Goal: Task Accomplishment & Management: Use online tool/utility

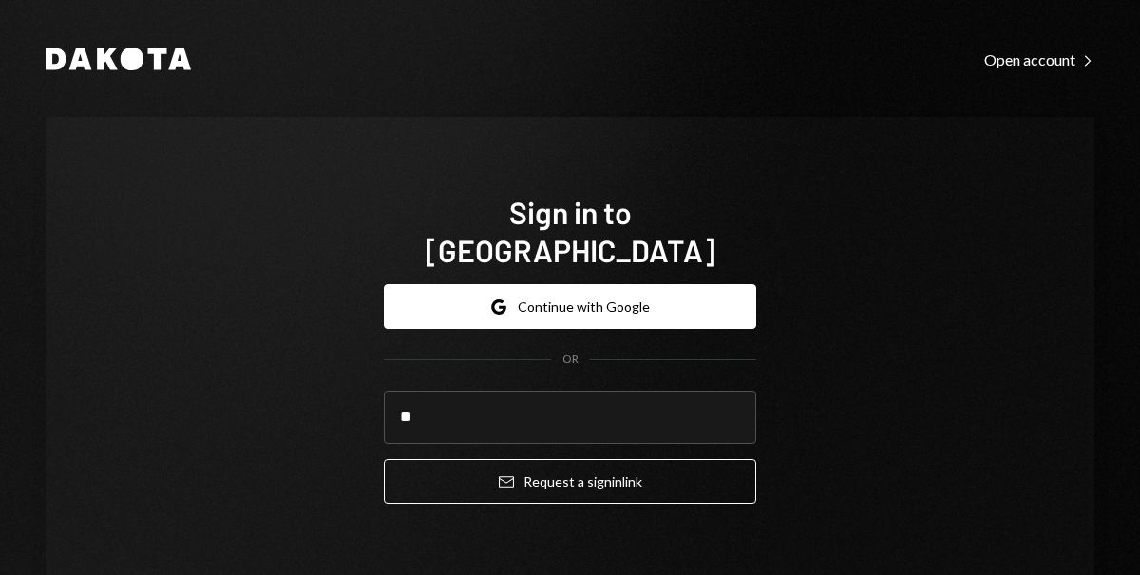
type input "**********"
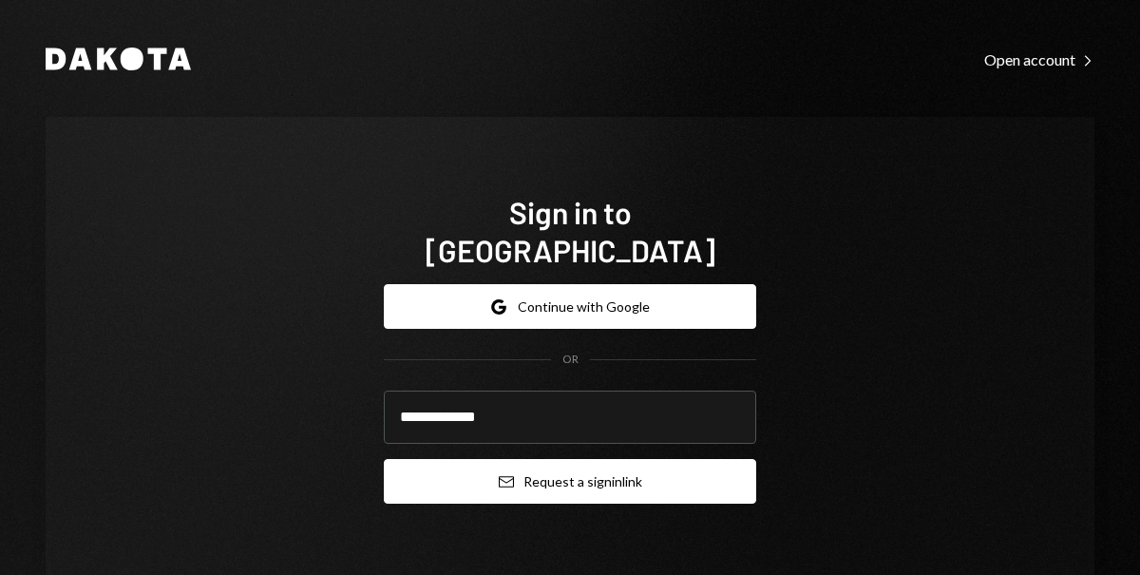
click at [524, 459] on button "Email Request a sign in link" at bounding box center [570, 481] width 372 height 45
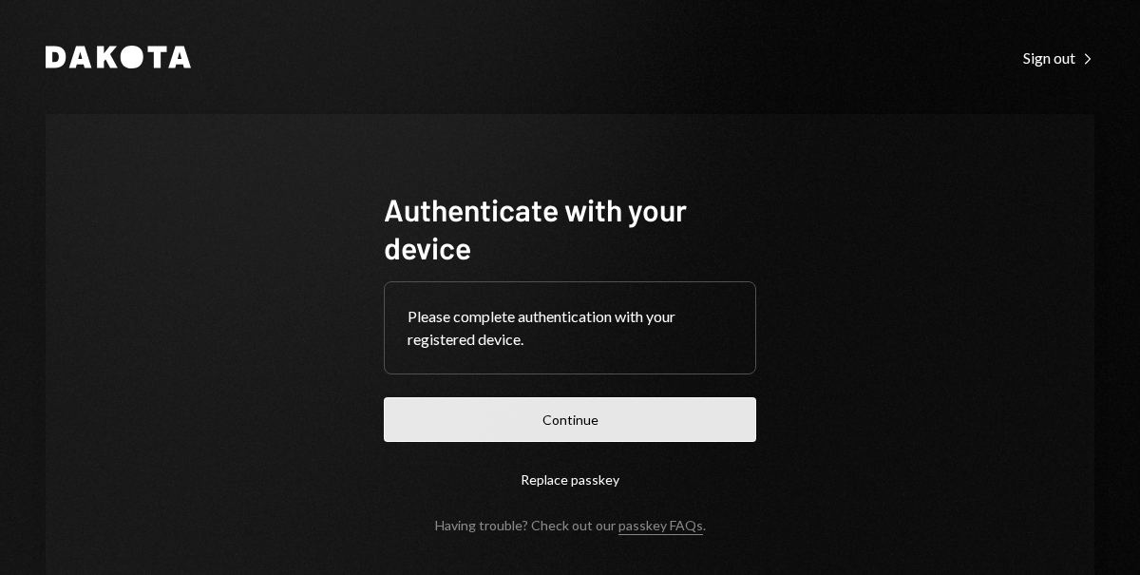
click at [474, 428] on button "Continue" at bounding box center [570, 419] width 372 height 45
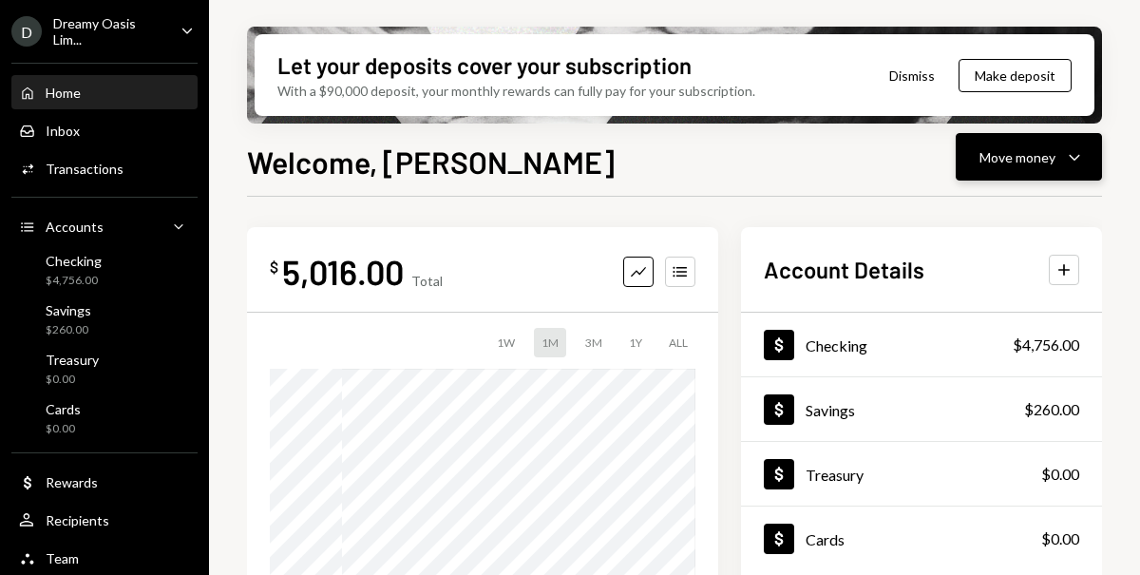
click at [1006, 159] on div "Move money" at bounding box center [1018, 157] width 76 height 20
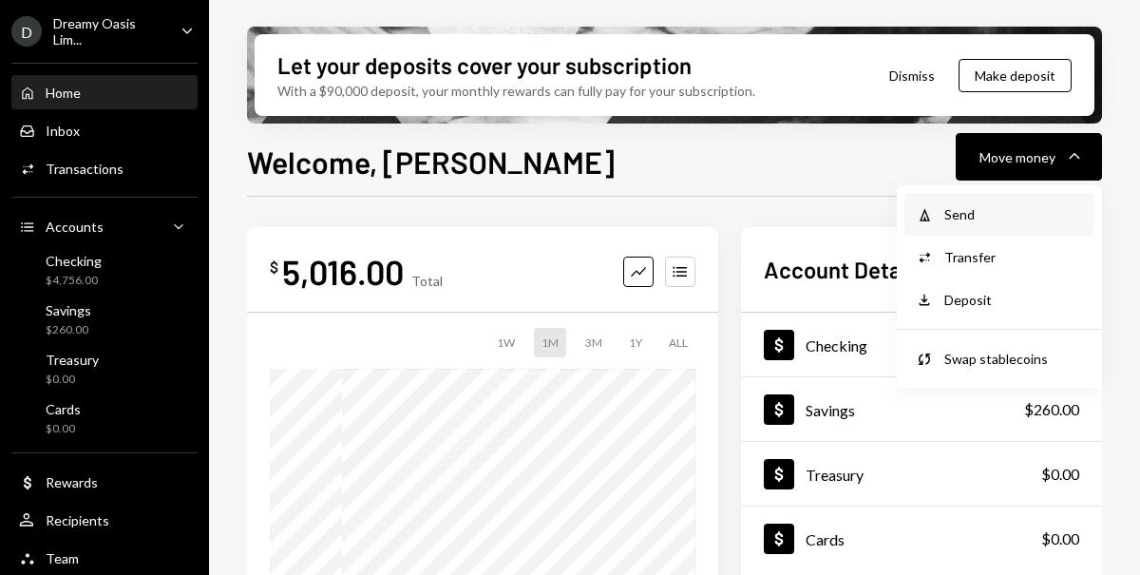
click at [954, 216] on div "Send" at bounding box center [1013, 214] width 139 height 20
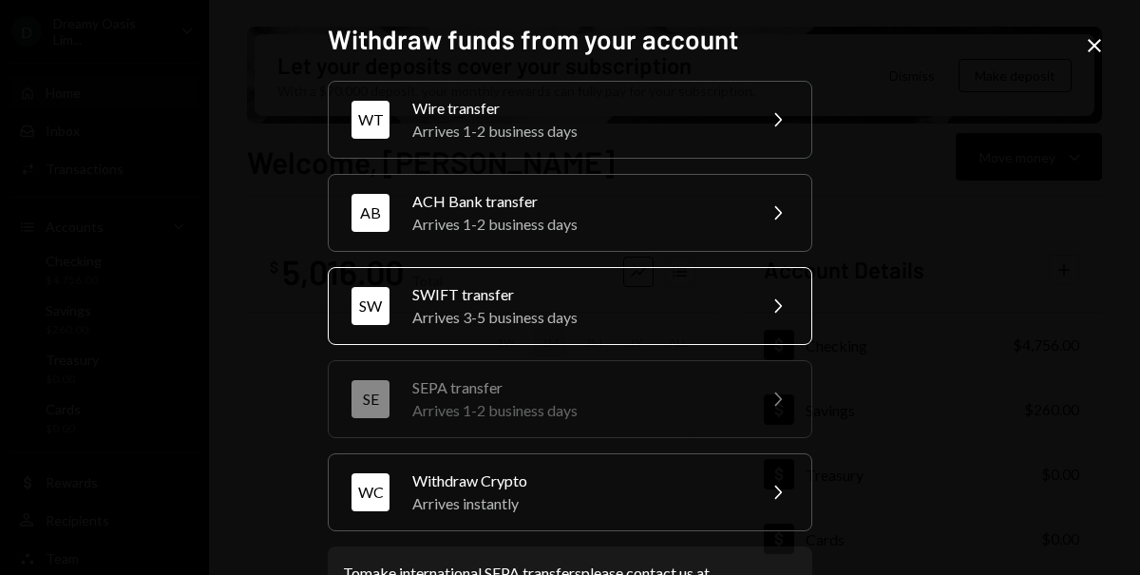
click at [548, 307] on div "Arrives 3-5 business days" at bounding box center [577, 317] width 331 height 23
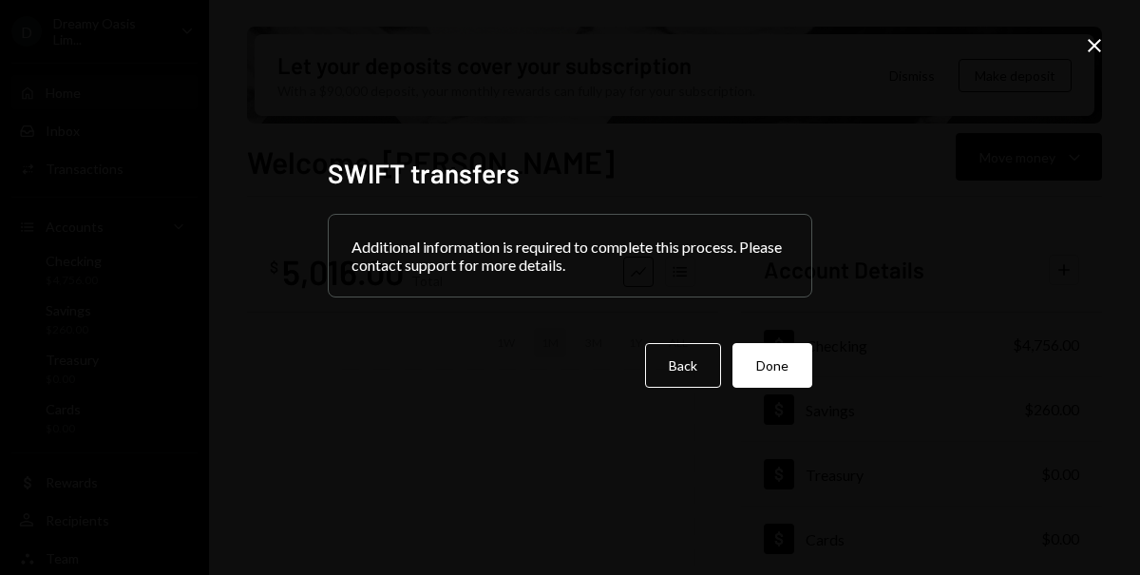
click at [563, 264] on div "Additional information is required to complete this process. Please contact sup…" at bounding box center [570, 256] width 483 height 82
click at [770, 377] on button "Done" at bounding box center [773, 365] width 80 height 45
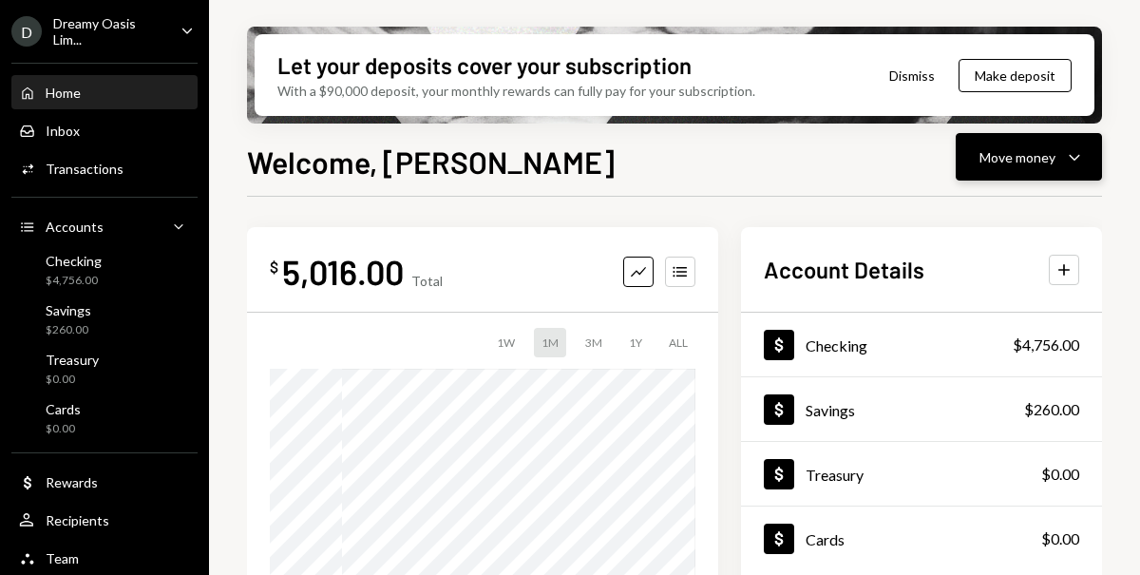
click at [1023, 153] on div "Move money" at bounding box center [1018, 157] width 76 height 20
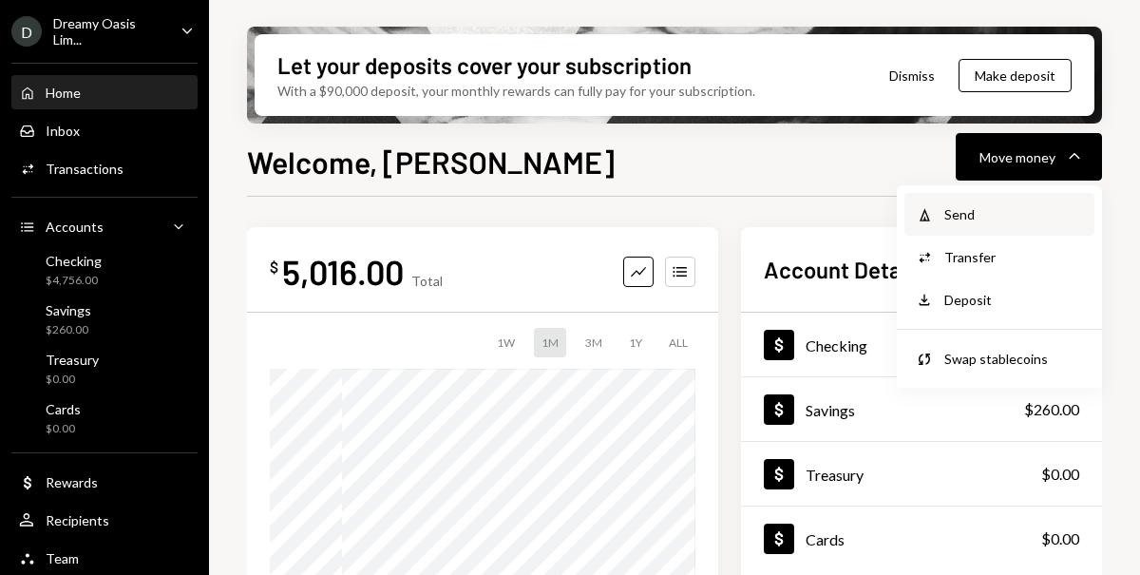
click at [965, 224] on div "Withdraw Send" at bounding box center [999, 214] width 190 height 43
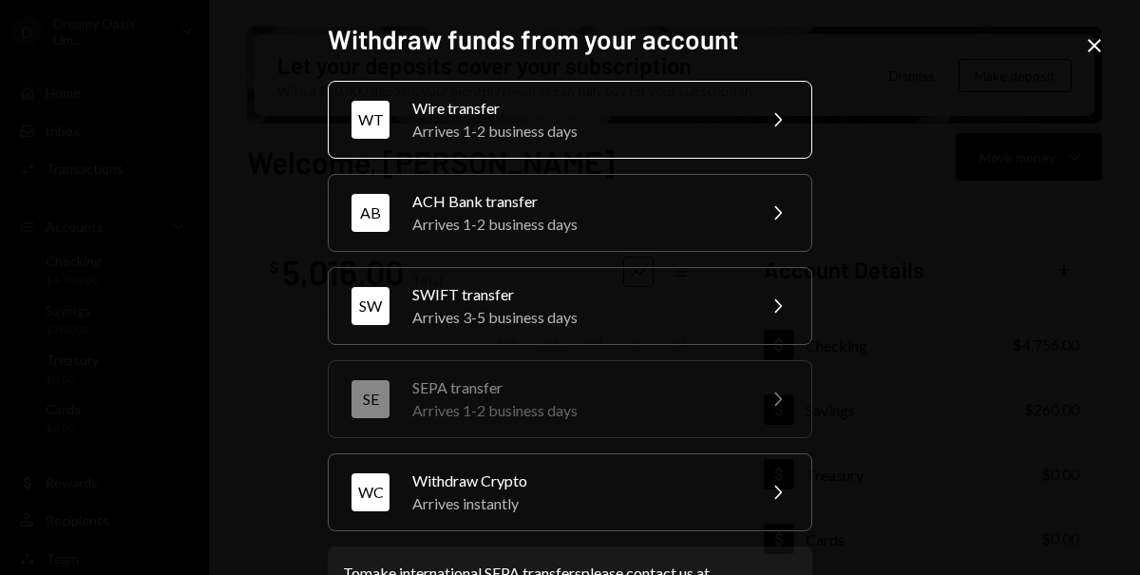
click at [552, 124] on div "Arrives 1-2 business days" at bounding box center [577, 131] width 331 height 23
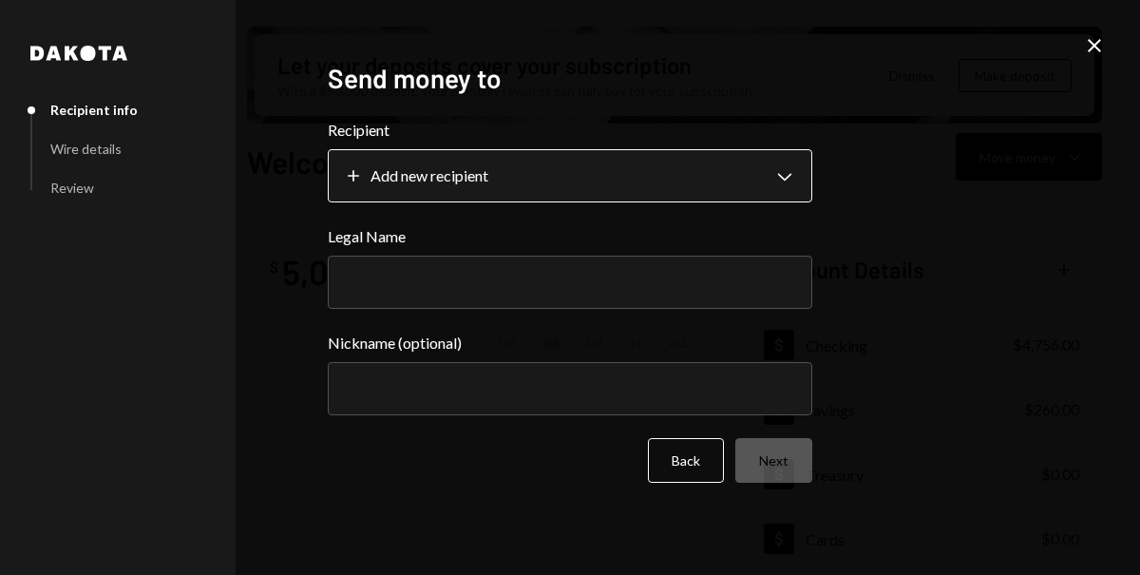
click at [504, 180] on body "D Dreamy Oasis Lim... Caret Down Home Home Inbox Inbox Activities Transactions …" at bounding box center [570, 287] width 1140 height 575
click at [384, 189] on body "D Dreamy Oasis Lim... Caret Down Home Home Inbox Inbox Activities Transactions …" at bounding box center [570, 287] width 1140 height 575
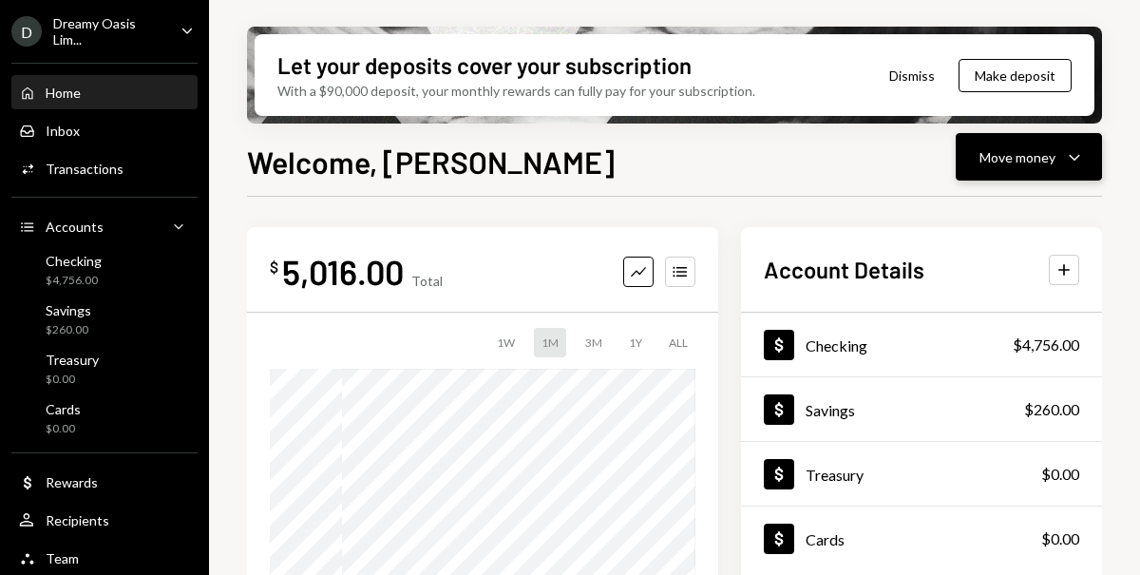
click at [1058, 169] on button "Move money Caret Down" at bounding box center [1029, 157] width 146 height 48
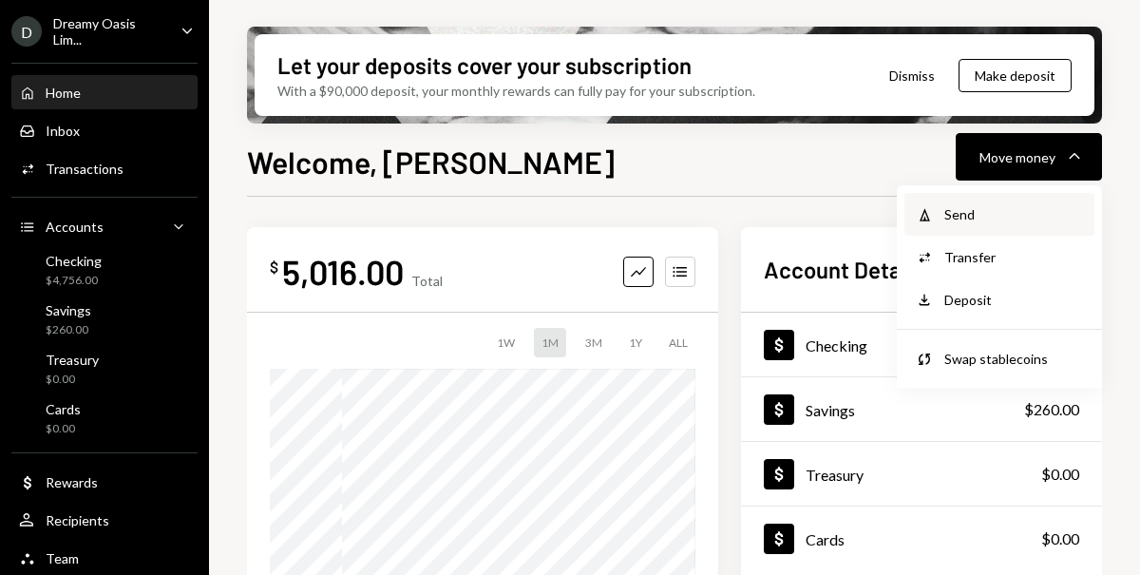
click at [956, 205] on div "Send" at bounding box center [1013, 214] width 139 height 20
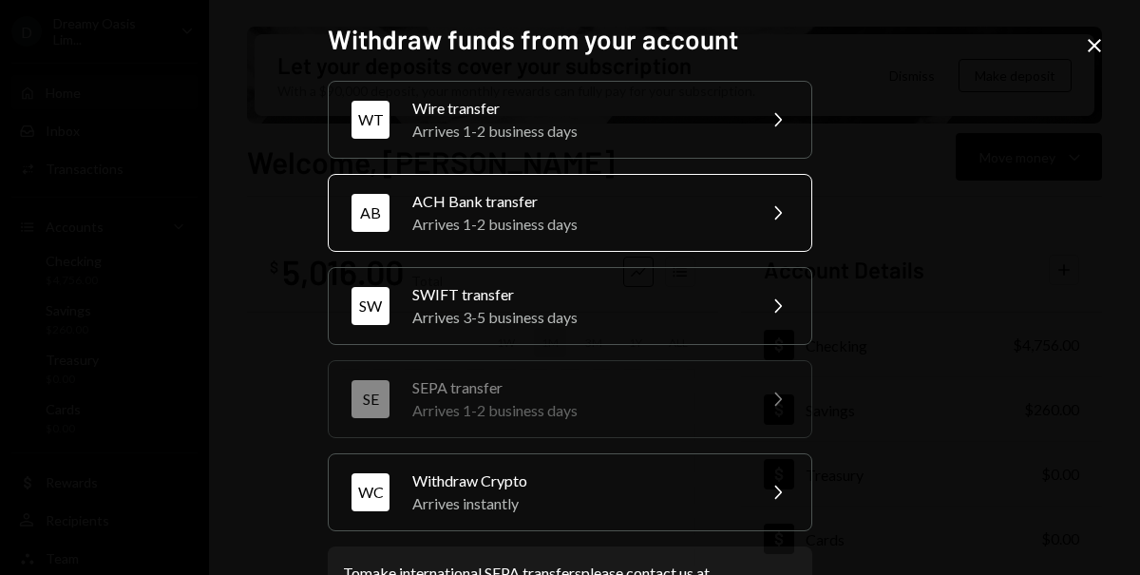
click at [561, 217] on div "Arrives 1-2 business days" at bounding box center [577, 224] width 331 height 23
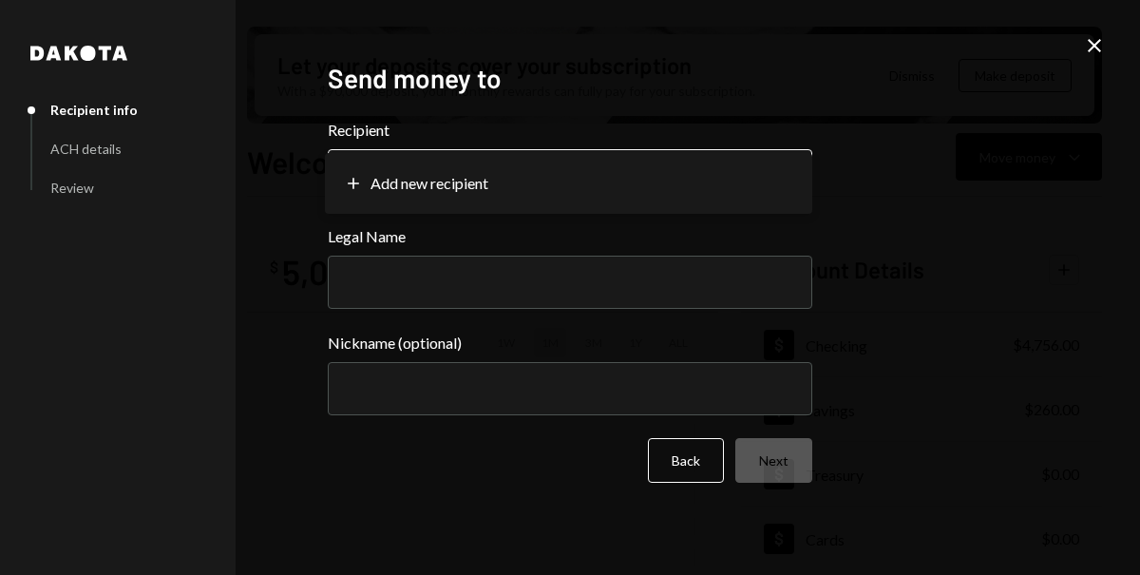
click at [393, 175] on body "D Dreamy Oasis Lim... Caret Down Home Home Inbox Inbox Activities Transactions …" at bounding box center [570, 287] width 1140 height 575
click at [348, 183] on body "D Dreamy Oasis Lim... Caret Down Home Home Inbox Inbox Activities Transactions …" at bounding box center [570, 287] width 1140 height 575
click at [477, 186] on body "D Dreamy Oasis Lim... Caret Down Home Home Inbox Inbox Activities Transactions …" at bounding box center [570, 287] width 1140 height 575
click at [1101, 41] on icon "Close" at bounding box center [1094, 45] width 23 height 23
